Goal: Information Seeking & Learning: Learn about a topic

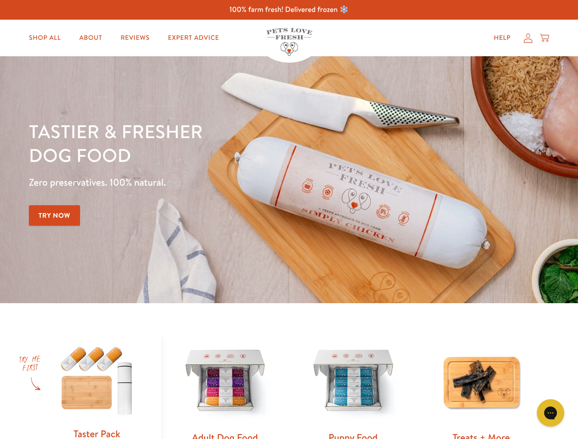
click at [289, 220] on div "Tastier & fresher dog food Zero preservatives. 100% natural. Try Now" at bounding box center [202, 179] width 347 height 121
click at [551, 413] on icon "Gorgias live chat" at bounding box center [550, 413] width 9 height 9
